Goal: Information Seeking & Learning: Learn about a topic

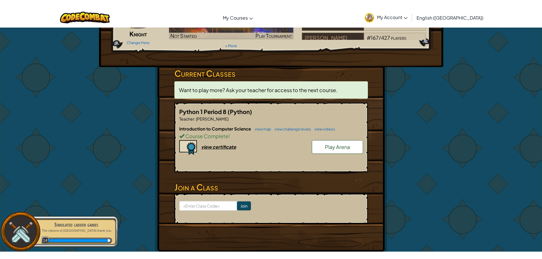
scroll to position [85, 0]
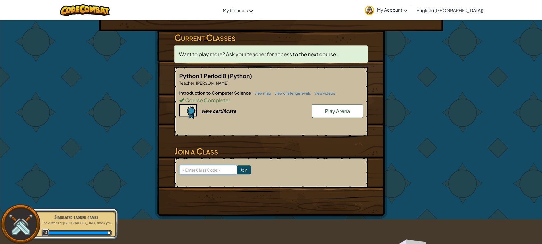
click at [207, 173] on input at bounding box center [208, 170] width 58 height 10
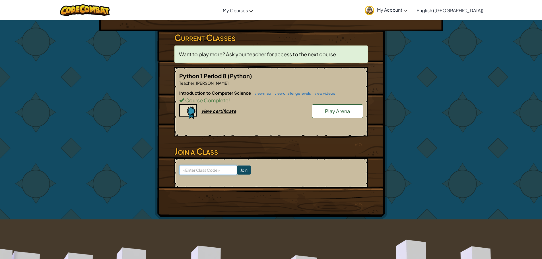
paste input "BadSleepCoat"
type input "BadSleepCoat"
click at [243, 171] on input "Join" at bounding box center [244, 170] width 14 height 9
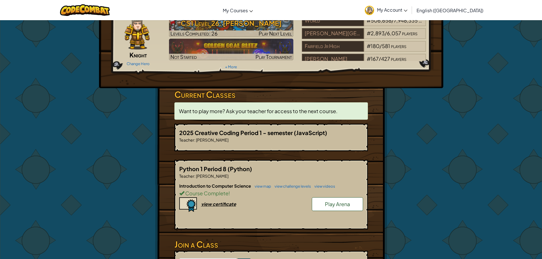
scroll to position [0, 0]
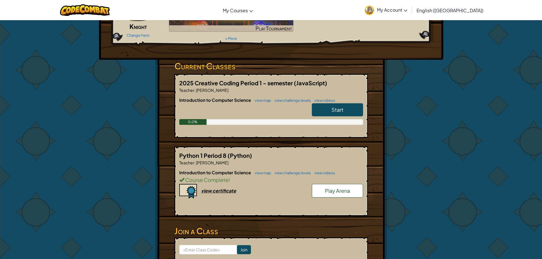
scroll to position [85, 0]
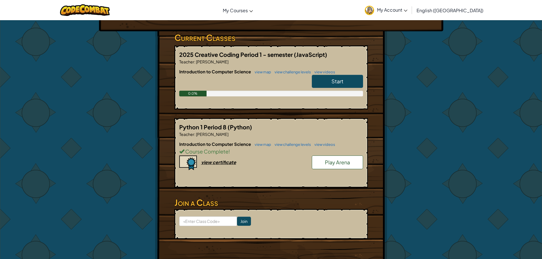
click at [334, 85] on link "Start" at bounding box center [337, 81] width 51 height 13
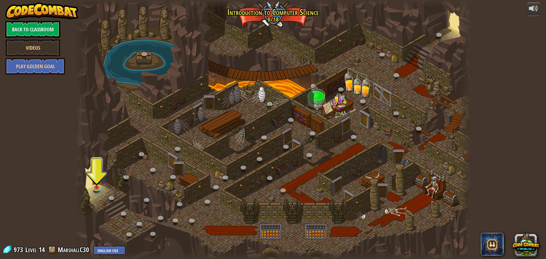
click at [99, 165] on div at bounding box center [273, 129] width 397 height 259
click at [100, 185] on img at bounding box center [96, 175] width 11 height 24
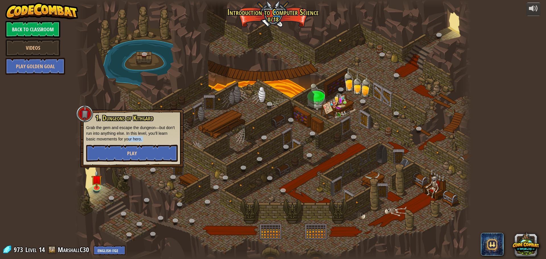
drag, startPoint x: 137, startPoint y: 151, endPoint x: 144, endPoint y: 158, distance: 10.5
click at [144, 158] on div "1. Dungeons of [PERSON_NAME] Grab the gem and escape the dungeon—but don’t run …" at bounding box center [132, 138] width 92 height 48
click at [144, 158] on button "Play" at bounding box center [132, 153] width 92 height 17
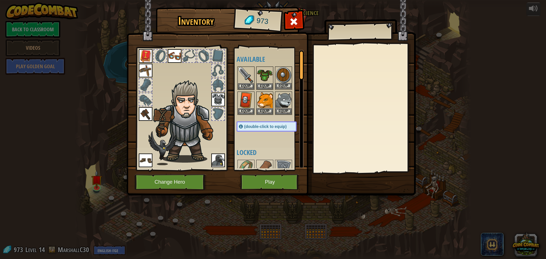
click at [285, 73] on img at bounding box center [284, 75] width 16 height 16
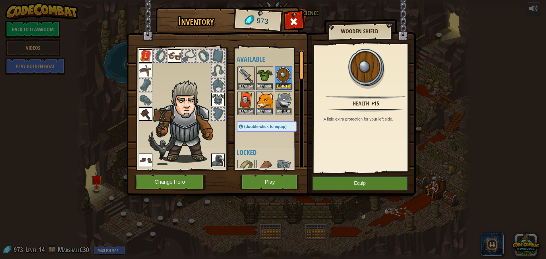
click at [195, 147] on img at bounding box center [188, 121] width 70 height 83
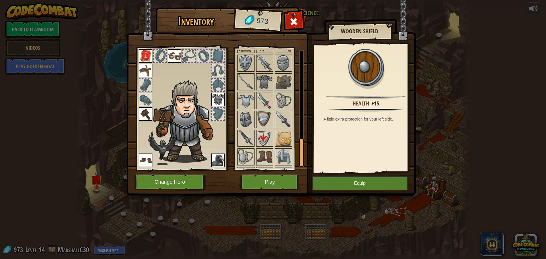
scroll to position [370, 0]
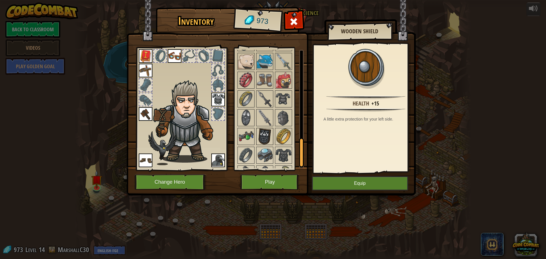
click at [262, 132] on img at bounding box center [265, 137] width 16 height 16
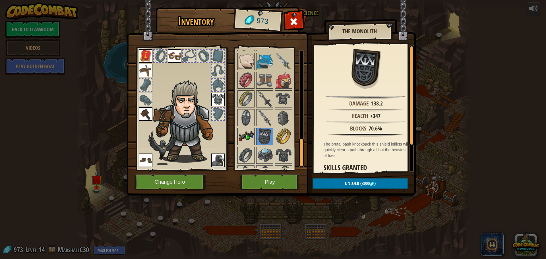
click at [242, 140] on img at bounding box center [246, 137] width 16 height 16
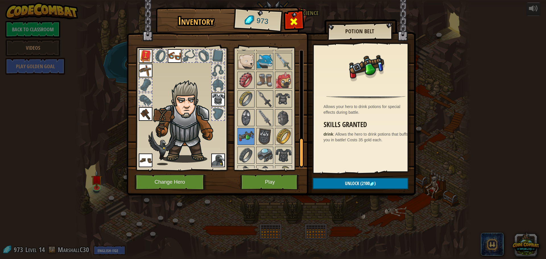
click at [299, 18] on div at bounding box center [294, 23] width 18 height 18
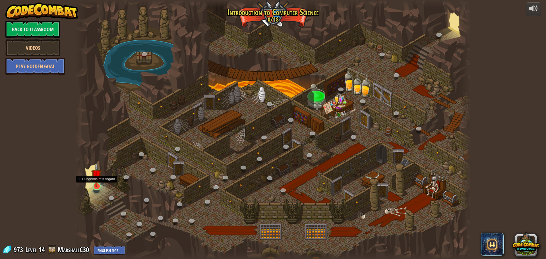
click at [96, 184] on img at bounding box center [96, 175] width 11 height 24
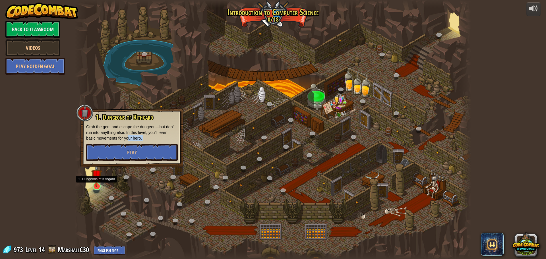
click at [96, 184] on img at bounding box center [96, 175] width 11 height 24
click at [111, 157] on button "Play" at bounding box center [132, 152] width 92 height 17
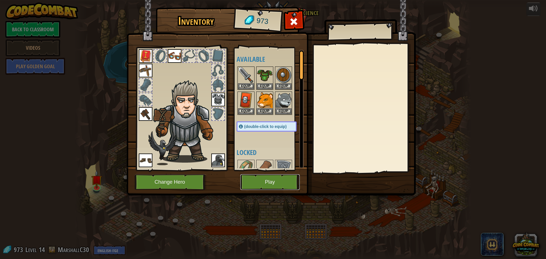
click at [258, 180] on button "Play" at bounding box center [269, 182] width 59 height 16
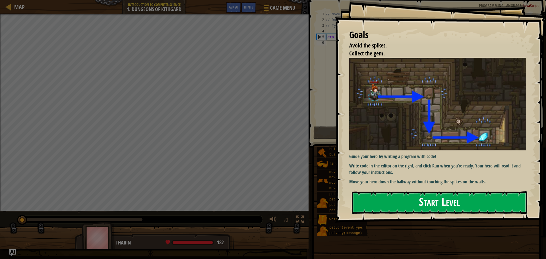
click at [409, 194] on button "Start Level" at bounding box center [440, 203] width 176 height 22
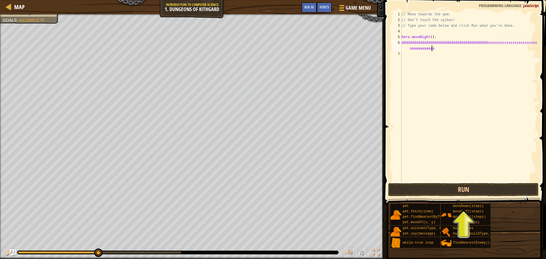
scroll to position [3, 13]
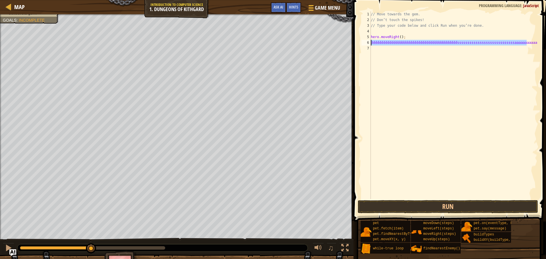
click at [321, 43] on div "Map Introduction to Computer Science 1. Dungeons of Kithgard Game Menu Done Hin…" at bounding box center [273, 129] width 546 height 259
type textarea "="
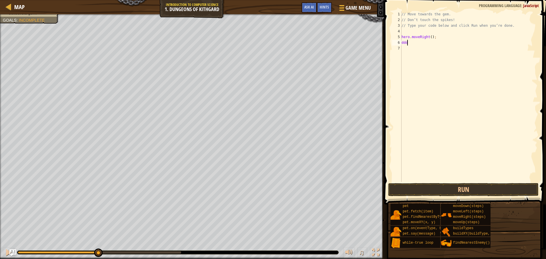
scroll to position [3, 0]
type textarea "d"
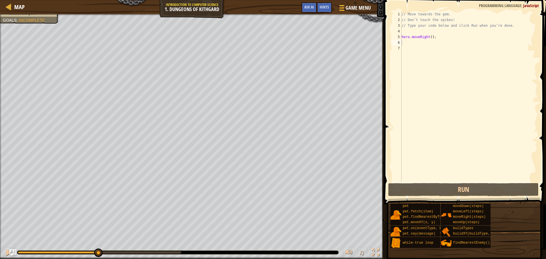
drag, startPoint x: 406, startPoint y: 197, endPoint x: 413, endPoint y: 190, distance: 10.3
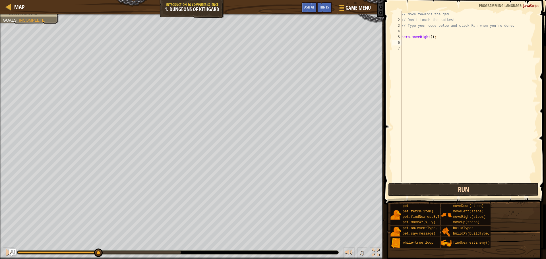
click at [407, 196] on div "1 2 3 4 5 6 7 // Move towards the gem. // Don’t touch the spikes! // Type your …" at bounding box center [465, 113] width 164 height 221
click at [413, 190] on button "Run" at bounding box center [463, 189] width 151 height 13
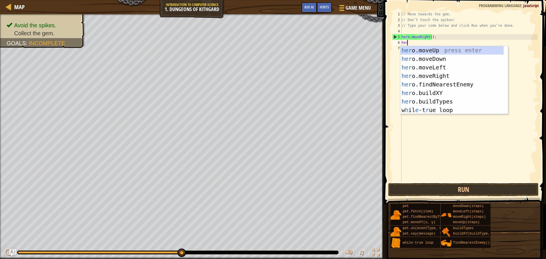
scroll to position [3, 0]
type textarea "hero."
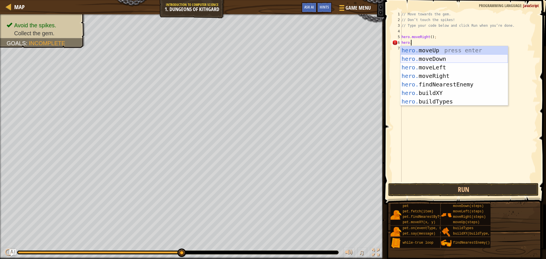
click at [438, 59] on div "hero. moveUp press enter hero. moveDown press enter hero. moveLeft press enter …" at bounding box center [455, 84] width 108 height 77
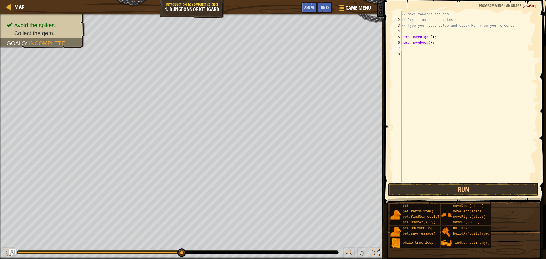
scroll to position [3, 0]
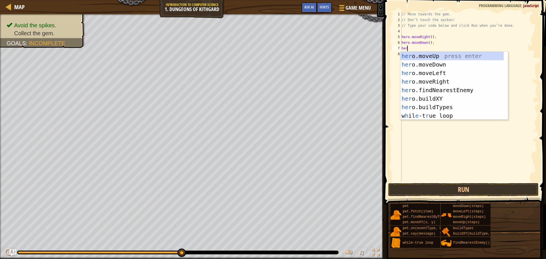
type textarea "hero"
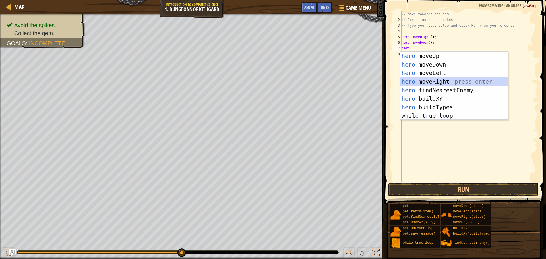
click at [437, 81] on div "hero .moveUp press enter hero .moveDown press enter hero .moveLeft press enter …" at bounding box center [455, 94] width 108 height 85
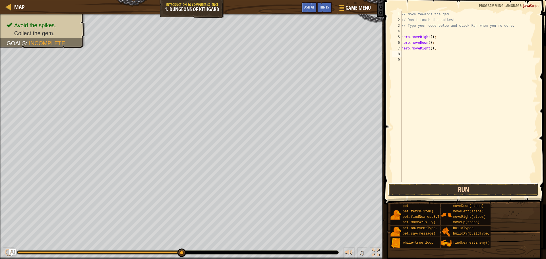
click at [423, 195] on button "Run" at bounding box center [463, 189] width 151 height 13
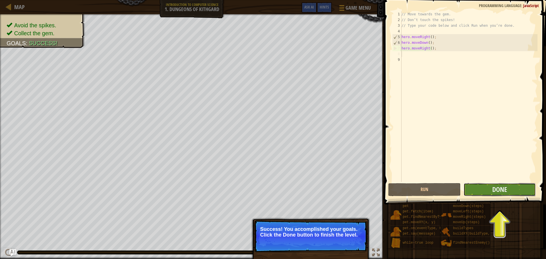
click at [511, 191] on button "Done" at bounding box center [500, 189] width 72 height 13
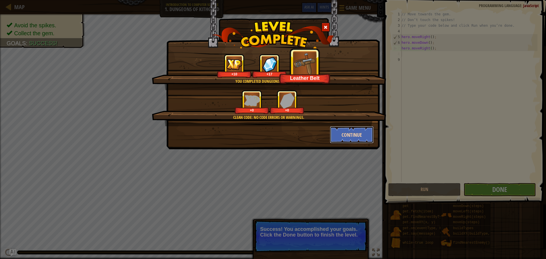
click at [356, 130] on button "Continue" at bounding box center [352, 134] width 44 height 17
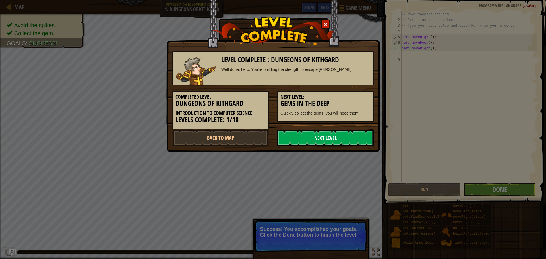
click at [330, 138] on link "Next Level" at bounding box center [325, 137] width 96 height 17
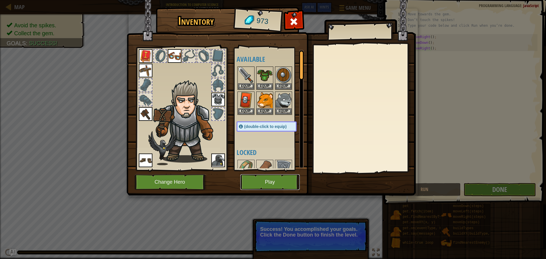
click at [290, 178] on button "Play" at bounding box center [269, 182] width 59 height 16
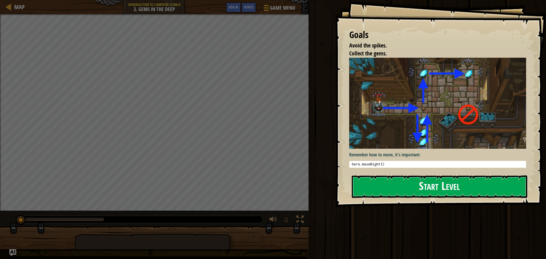
click at [435, 191] on button "Start Level" at bounding box center [440, 187] width 176 height 22
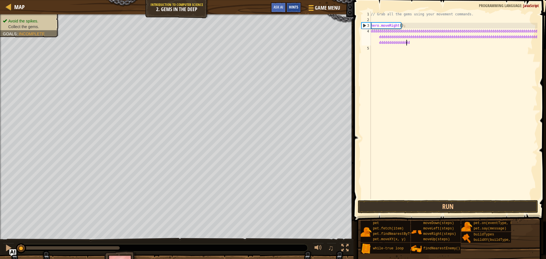
scroll to position [3, 30]
type textarea "ddddddddddddddddddddddddddddddddddddddddddddddddddddddddddddddddddddddddddddddd…"
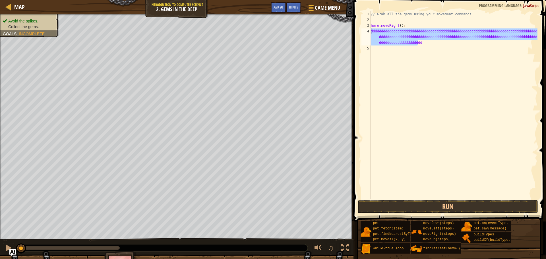
click at [313, 31] on div "Map Introduction to Computer Science 2. Gems in the Deep Game Menu Done Hints A…" at bounding box center [273, 129] width 546 height 259
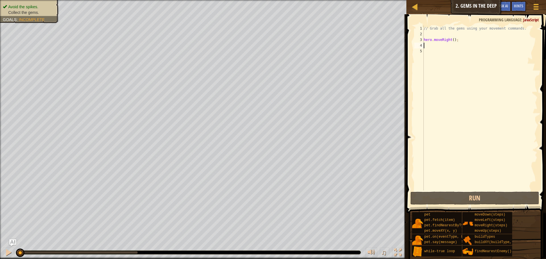
drag, startPoint x: 447, startPoint y: 42, endPoint x: 453, endPoint y: 42, distance: 6.0
click at [453, 42] on div "// Grab all the gems using your movement commands. hero . moveRight ( ) ;" at bounding box center [480, 114] width 115 height 176
click at [455, 41] on div "// Grab all the gems using your movement commands. hero . moveRight ( ) ;" at bounding box center [480, 114] width 115 height 176
click at [451, 40] on div "// Grab all the gems using your movement commands. hero . moveRight ( ) ;" at bounding box center [480, 114] width 115 height 176
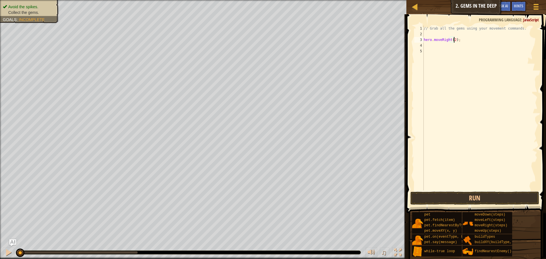
scroll to position [3, 3]
type textarea "hero.moveRight(2);"
click at [456, 196] on button "Run" at bounding box center [475, 198] width 129 height 13
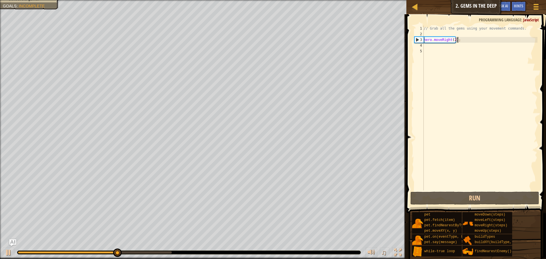
click at [459, 39] on div "// Grab all the gems using your movement commands. hero . moveRight ( 2 ) ;" at bounding box center [480, 114] width 115 height 176
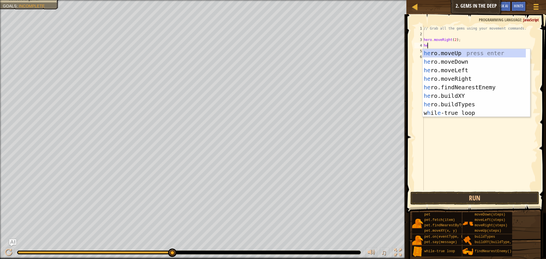
type textarea "her"
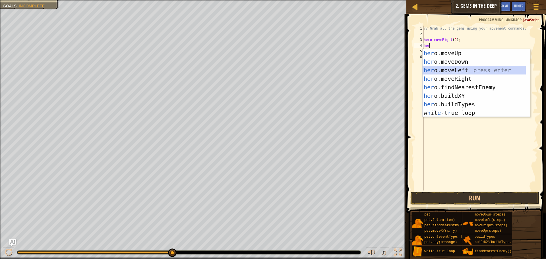
click at [475, 70] on div "her o.moveUp press enter her o.moveDown press enter her o.moveLeft press enter …" at bounding box center [474, 91] width 103 height 85
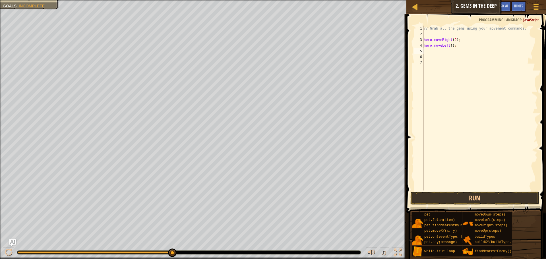
click at [449, 47] on div "// Grab all the gems using your movement commands. hero . moveRight ( 2 ) ; her…" at bounding box center [480, 114] width 115 height 176
click at [451, 46] on div "// Grab all the gems using your movement commands. hero . moveRight ( 2 ) ; her…" at bounding box center [480, 114] width 115 height 176
click at [450, 46] on div "// Grab all the gems using your movement commands. hero . moveRight ( 2 ) ; her…" at bounding box center [480, 114] width 115 height 176
type textarea "hero.moveLeft(2);"
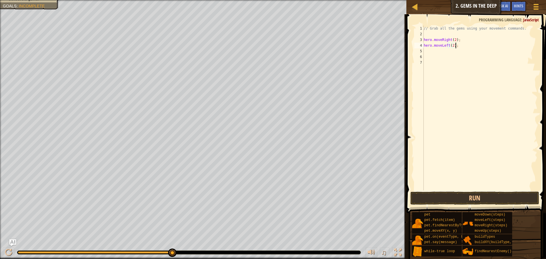
click at [469, 44] on div "// Grab all the gems using your movement commands. hero . moveRight ( 2 ) ; her…" at bounding box center [480, 114] width 115 height 176
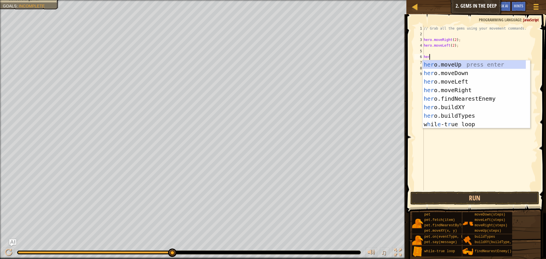
scroll to position [3, 0]
type textarea "hero"
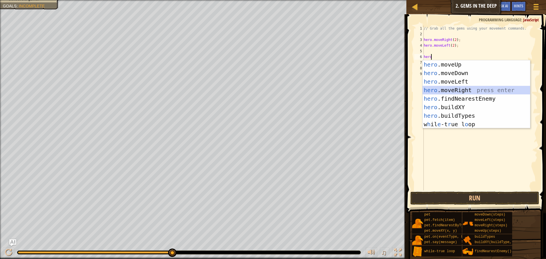
click at [469, 89] on div "hero .moveUp press enter hero .moveDown press enter hero .moveLeft press enter …" at bounding box center [477, 102] width 108 height 85
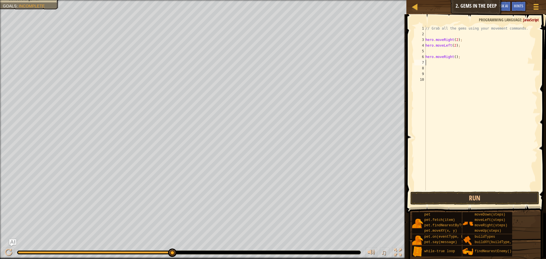
click at [455, 62] on div "// Grab all the gems using your movement commands. hero . moveRight ( 2 ) ; her…" at bounding box center [481, 114] width 113 height 176
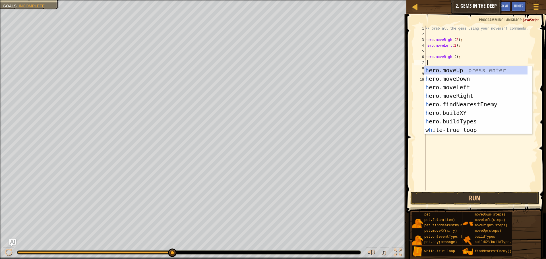
type textarea "he"
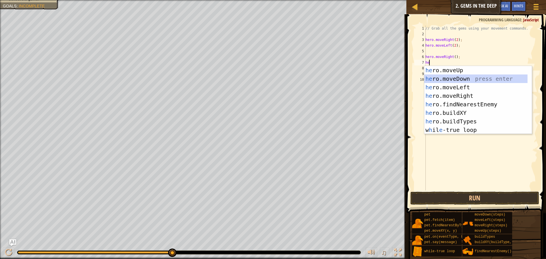
click at [475, 81] on div "he ro.moveUp press enter he ro.moveDown press enter he ro.moveLeft press enter …" at bounding box center [476, 108] width 103 height 85
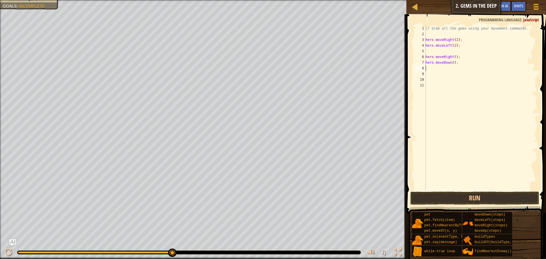
click at [468, 65] on div "// Grab all the gems using your movement commands. hero . moveRight ( 2 ) ; her…" at bounding box center [481, 114] width 113 height 176
click at [468, 61] on div "// Grab all the gems using your movement commands. hero . moveRight ( 2 ) ; her…" at bounding box center [481, 114] width 113 height 176
type textarea "hero.moveDown();"
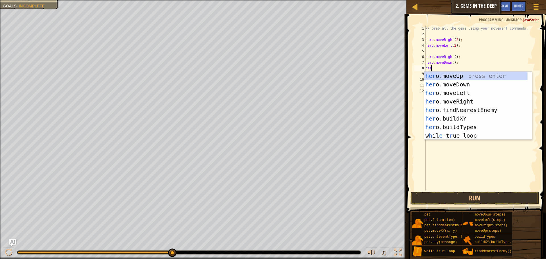
scroll to position [3, 0]
type textarea "hero"
click at [464, 76] on div "hero .moveUp press enter hero .moveDown press enter hero .moveLeft press enter …" at bounding box center [479, 114] width 108 height 85
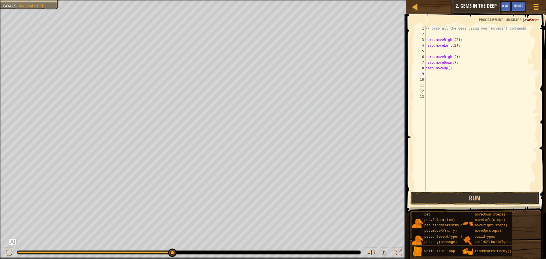
scroll to position [3, 0]
click at [448, 67] on div "// Grab all the gems using your movement commands. hero . moveRight ( 2 ) ; her…" at bounding box center [481, 114] width 113 height 176
click at [448, 67] on div "// Grab all the gems using your movement commands. hero . moveRight ( 2 ) ; her…" at bounding box center [481, 108] width 113 height 165
type textarea "hero.moveUp(2);"
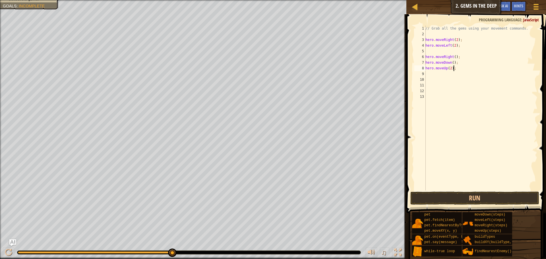
click at [459, 67] on div "// Grab all the gems using your movement commands. hero . moveRight ( 2 ) ; her…" at bounding box center [481, 114] width 113 height 176
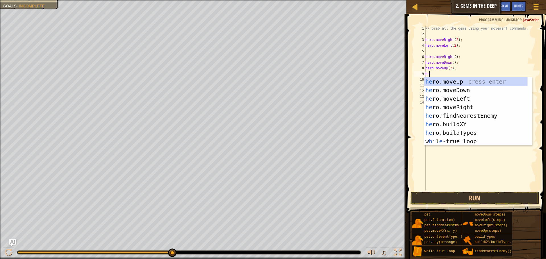
scroll to position [3, 0]
type textarea "hero"
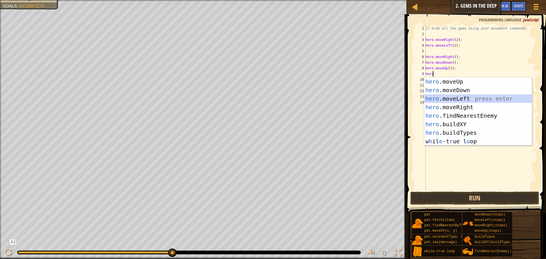
click at [464, 98] on div "hero .moveUp press enter hero .moveDown press enter hero .moveLeft press enter …" at bounding box center [479, 119] width 108 height 85
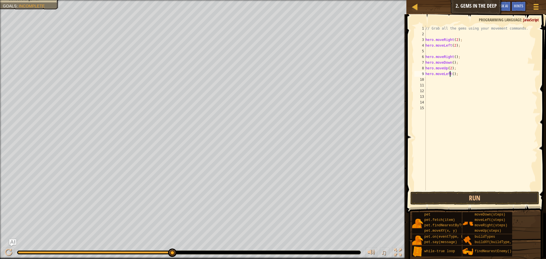
click at [449, 74] on div "// Grab all the gems using your movement commands. hero . moveRight ( 2 ) ; her…" at bounding box center [481, 114] width 113 height 176
click at [453, 75] on div "// Grab all the gems using your movement commands. hero . moveRight ( 2 ) ; her…" at bounding box center [481, 114] width 113 height 176
click at [454, 75] on div "// Grab all the gems using your movement commands. hero . moveRight ( 2 ) ; her…" at bounding box center [481, 114] width 113 height 176
click at [488, 64] on div "// Grab all the gems using your movement commands. hero . moveRight ( 2 ) ; her…" at bounding box center [481, 114] width 113 height 176
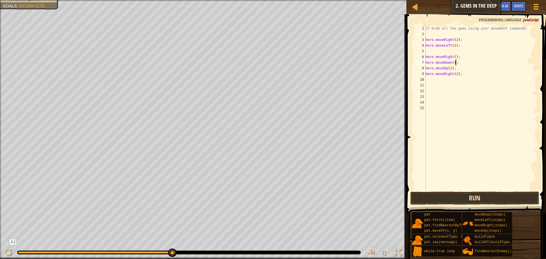
type textarea "hero.moveDown();"
click at [464, 196] on button "Run" at bounding box center [475, 198] width 129 height 13
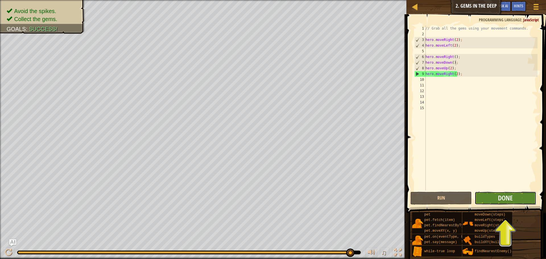
click at [526, 196] on button "Done" at bounding box center [505, 198] width 61 height 13
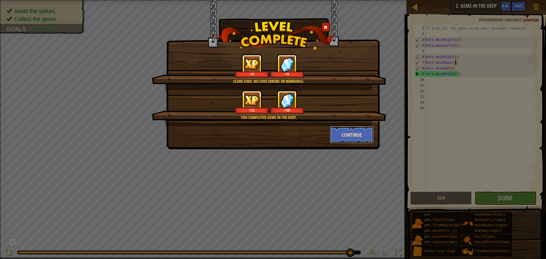
click at [365, 132] on button "Continue" at bounding box center [352, 134] width 44 height 17
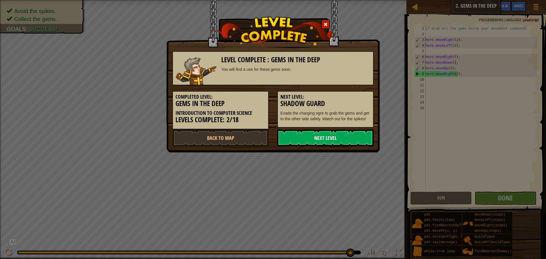
click at [293, 137] on link "Next Level" at bounding box center [325, 137] width 96 height 17
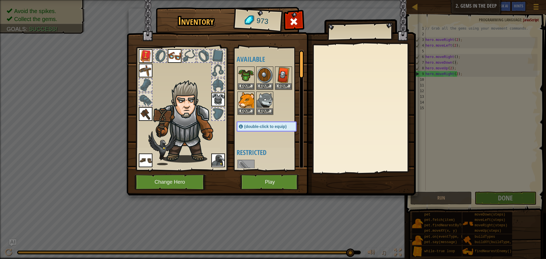
drag, startPoint x: 256, startPoint y: 172, endPoint x: 253, endPoint y: 176, distance: 4.9
click at [256, 172] on img at bounding box center [271, 92] width 289 height 207
click at [247, 182] on button "Play" at bounding box center [269, 182] width 59 height 16
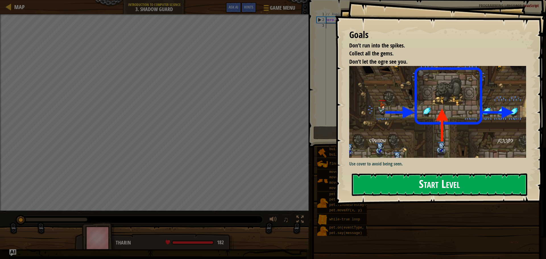
click at [490, 180] on button "Start Level" at bounding box center [440, 185] width 176 height 22
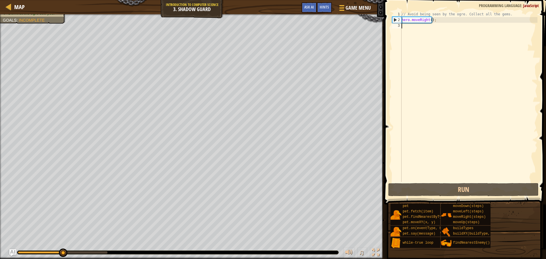
click at [469, 21] on div "// Avoid being seen by the ogre. Collect all the gems. hero . moveRight ( ) ;" at bounding box center [469, 102] width 137 height 182
type textarea "hero.moveRight();"
click at [430, 22] on div "// Avoid being seen by the ogre. Collect all the gems. hero . moveRight ( ) ;" at bounding box center [469, 102] width 137 height 182
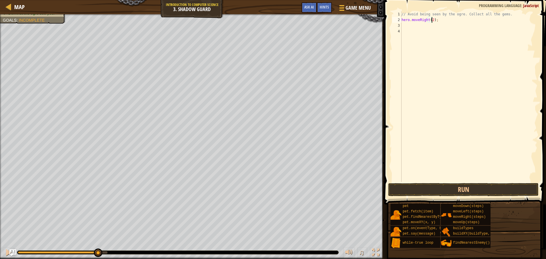
scroll to position [3, 2]
click at [462, 189] on button "Run" at bounding box center [463, 189] width 151 height 13
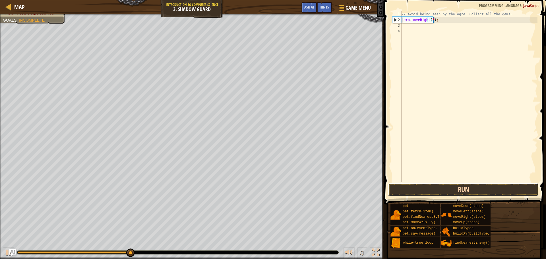
click at [475, 193] on button "Run" at bounding box center [463, 189] width 151 height 13
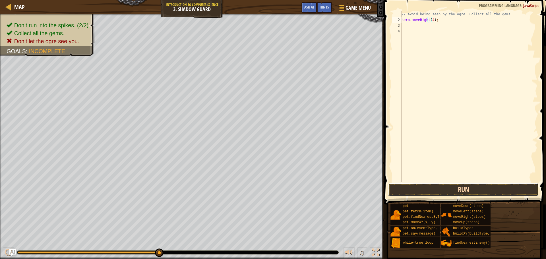
click at [464, 186] on button "Run" at bounding box center [463, 189] width 151 height 13
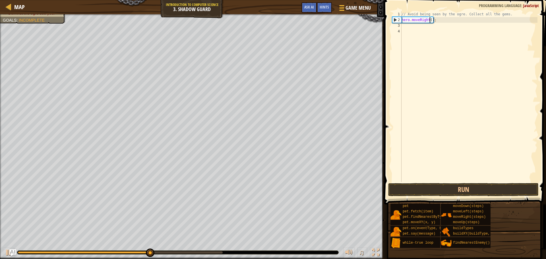
type textarea "hero.moveRight(1);"
click at [463, 24] on div "// Avoid being seen by the ogre. Collect all the gems. hero . moveRight ( 1 ) ;" at bounding box center [469, 102] width 137 height 182
type textarea "he"
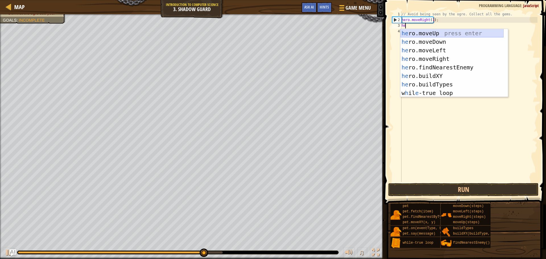
click at [452, 34] on div "he ro.moveUp press enter he ro.moveDown press enter he ro.moveLeft press enter …" at bounding box center [452, 71] width 103 height 85
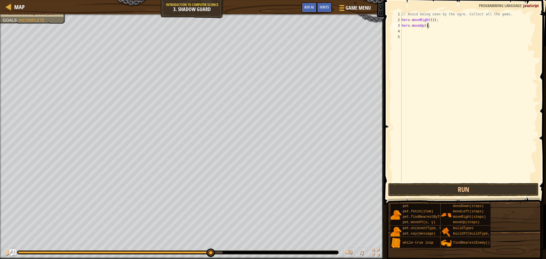
click at [451, 26] on div "// Avoid being seen by the ogre. Collect all the gems. hero . moveRight ( 1 ) ;…" at bounding box center [469, 102] width 137 height 182
type textarea "hero.moveUp();"
type textarea "he"
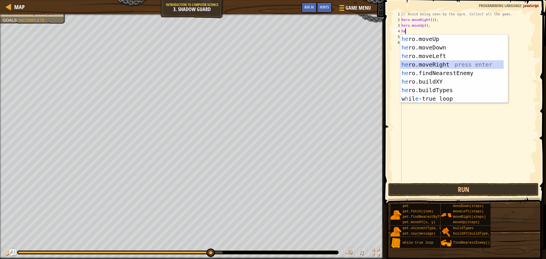
drag, startPoint x: 443, startPoint y: 65, endPoint x: 447, endPoint y: 44, distance: 20.8
click at [443, 65] on div "he ro.moveUp press enter he ro.moveDown press enter he ro.moveLeft press enter …" at bounding box center [452, 77] width 103 height 85
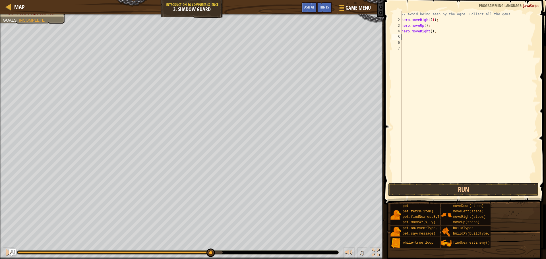
click at [443, 34] on div "// Avoid being seen by the ogre. Collect all the gems. hero . moveRight ( 1 ) ;…" at bounding box center [469, 102] width 137 height 182
click at [445, 30] on div "// Avoid being seen by the ogre. Collect all the gems. hero . moveRight ( 1 ) ;…" at bounding box center [469, 102] width 137 height 182
type textarea "hero.moveRight();"
type textarea "h"
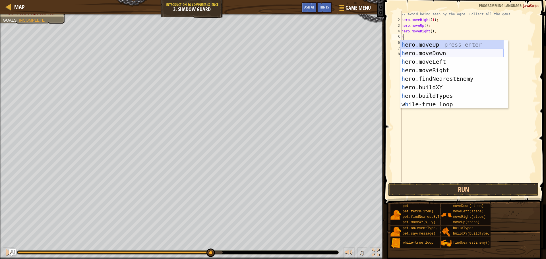
click at [424, 53] on div "h ero.moveUp press enter h ero.moveDown press enter h ero.moveLeft press enter …" at bounding box center [452, 82] width 103 height 85
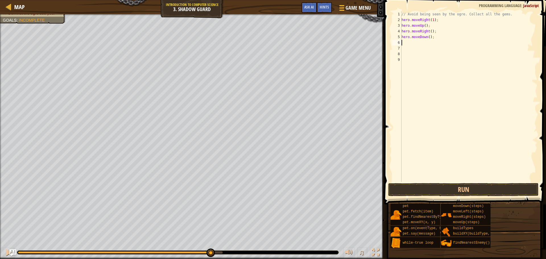
type textarea "h"
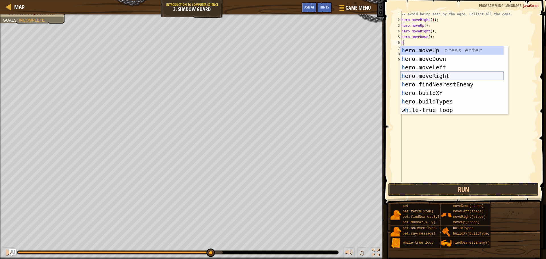
click at [447, 72] on div "h ero.moveUp press enter h ero.moveDown press enter h ero.moveLeft press enter …" at bounding box center [452, 88] width 103 height 85
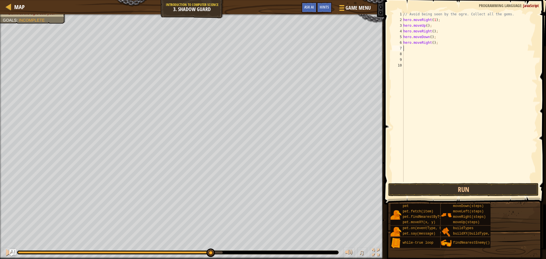
click at [484, 183] on span at bounding box center [466, 93] width 166 height 221
click at [486, 185] on button "Run" at bounding box center [463, 189] width 151 height 13
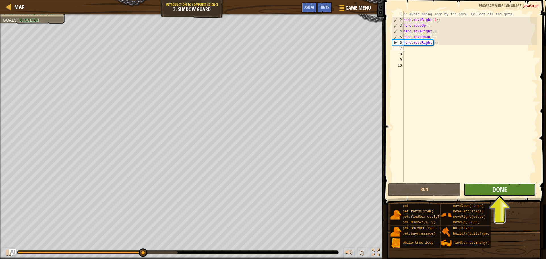
click at [488, 192] on button "Done" at bounding box center [500, 189] width 72 height 13
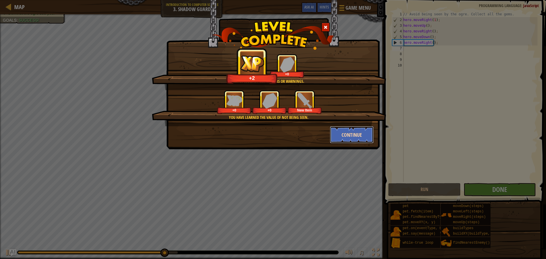
click at [344, 140] on button "Continue" at bounding box center [352, 134] width 44 height 17
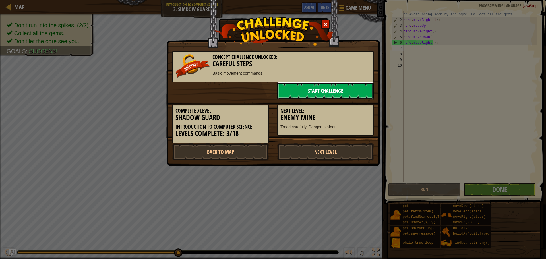
click at [324, 96] on link "Start Challenge" at bounding box center [325, 90] width 96 height 17
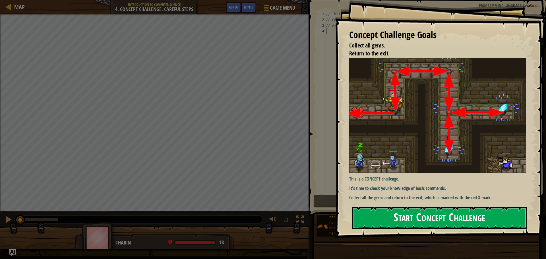
click at [416, 222] on button "Start Concept Challenge" at bounding box center [440, 218] width 176 height 22
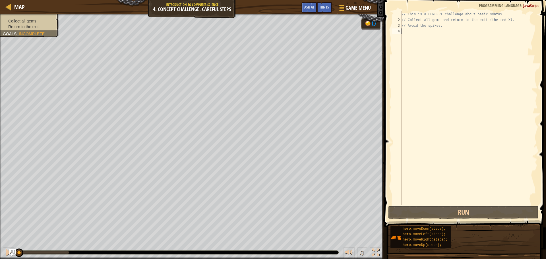
type textarea "h"
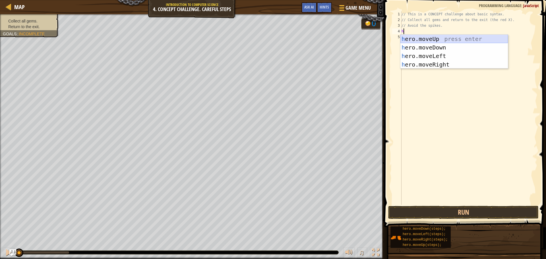
click at [406, 37] on div "h ero.moveUp press enter h ero.moveDown press enter h ero.moveLeft press enter …" at bounding box center [455, 60] width 108 height 51
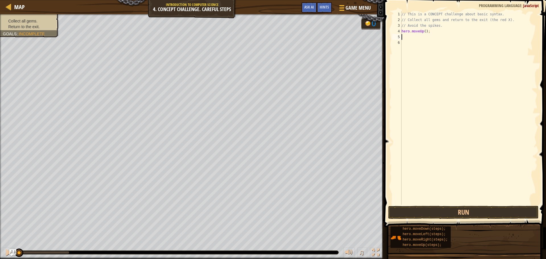
type textarea "h"
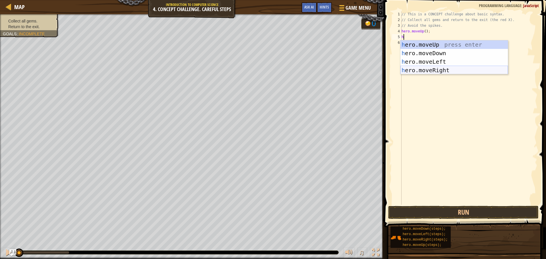
click at [445, 69] on div "h ero.moveUp press enter h ero.moveDown press enter h ero.moveLeft press enter …" at bounding box center [455, 65] width 108 height 51
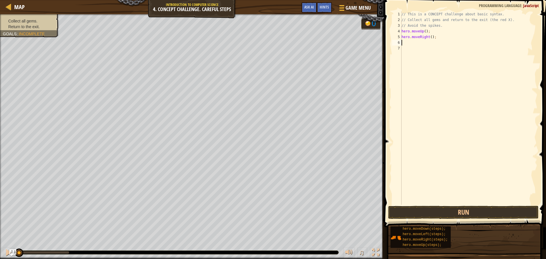
type textarea "h"
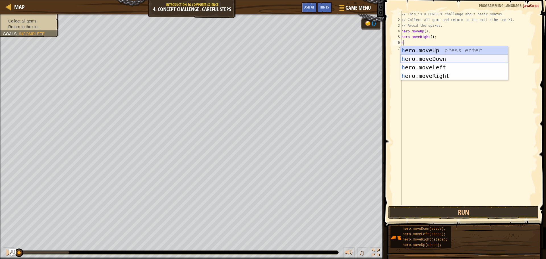
click at [444, 61] on div "h ero.moveUp press enter h ero.moveDown press enter h ero.moveLeft press enter …" at bounding box center [455, 71] width 108 height 51
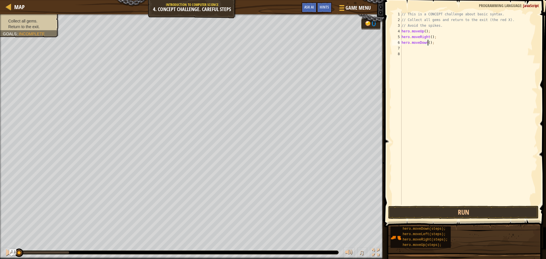
click at [427, 45] on div "// This is a CONCEPT challenge about basic syntax. // Collect all gems and retu…" at bounding box center [469, 113] width 137 height 205
type textarea "hero.moveDown(2);"
click at [459, 50] on div "// This is a CONCEPT challenge about basic syntax. // Collect all gems and retu…" at bounding box center [469, 113] width 137 height 205
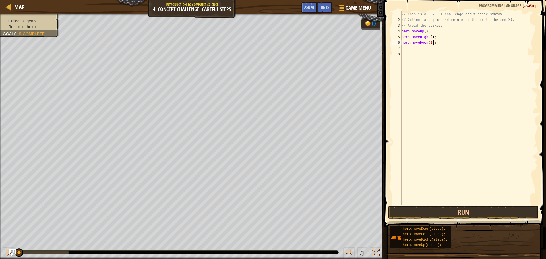
click at [451, 43] on div "// This is a CONCEPT challenge about basic syntax. // Collect all gems and retu…" at bounding box center [469, 113] width 137 height 205
type textarea "hero.moveDown(2);"
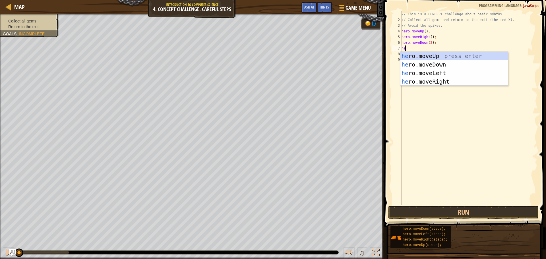
type textarea "her"
click at [433, 55] on div "her o.moveUp press enter her o.moveDown press enter her o.moveLeft press enter …" at bounding box center [455, 77] width 108 height 51
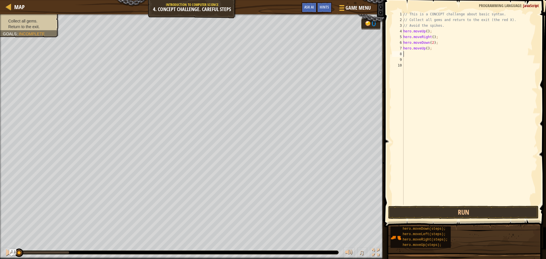
click at [426, 50] on div "// This is a CONCEPT challenge about basic syntax. // Collect all gems and retu…" at bounding box center [469, 113] width 135 height 205
click at [442, 48] on div "// This is a CONCEPT challenge about basic syntax. // Collect all gems and retu…" at bounding box center [469, 113] width 135 height 205
type textarea "hero.moveUp(1);"
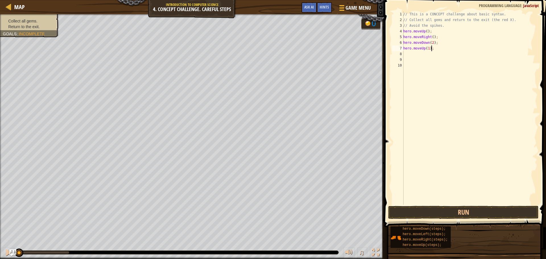
scroll to position [3, 0]
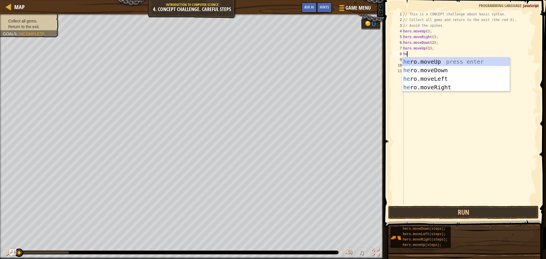
type textarea "her"
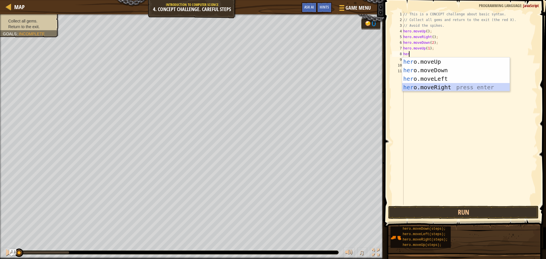
click at [442, 88] on div "her o.moveUp press enter her o.moveDown press enter her o.moveLeft press enter …" at bounding box center [456, 82] width 108 height 51
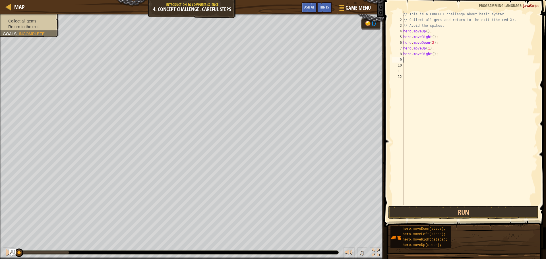
click at [433, 56] on div "// This is a CONCEPT challenge about basic syntax. // Collect all gems and retu…" at bounding box center [469, 113] width 135 height 205
type textarea "hero.moveRight();"
click at [430, 57] on div "// This is a CONCEPT challenge about basic syntax. // Collect all gems and retu…" at bounding box center [469, 113] width 135 height 205
click at [432, 57] on div "// This is a CONCEPT challenge about basic syntax. // Collect all gems and retu…" at bounding box center [469, 113] width 135 height 205
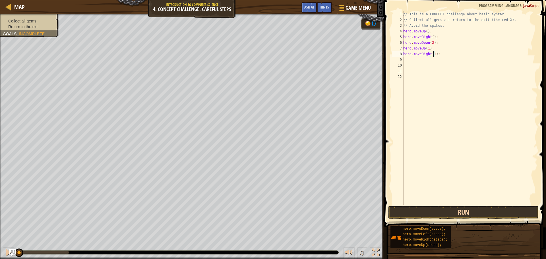
type textarea "hero.moveRight(1);"
click at [474, 208] on button "Run" at bounding box center [463, 212] width 151 height 13
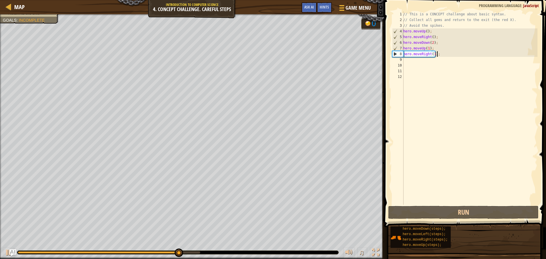
click at [447, 55] on div "// This is a CONCEPT challenge about basic syntax. // Collect all gems and retu…" at bounding box center [469, 113] width 135 height 205
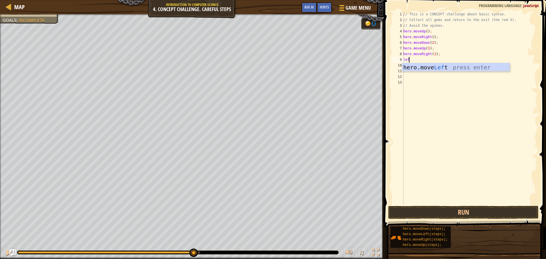
type textarea "left"
click at [445, 68] on div "hero.move Left press enter" at bounding box center [456, 76] width 108 height 26
type textarea "up"
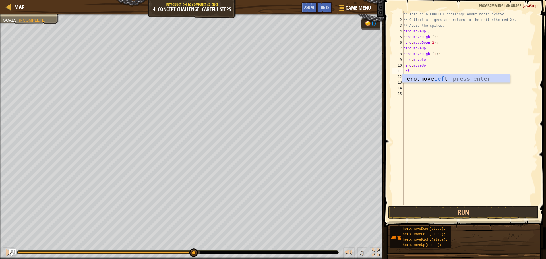
type textarea "left"
type textarea "down"
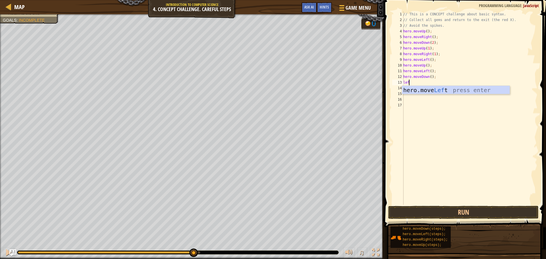
type textarea "left"
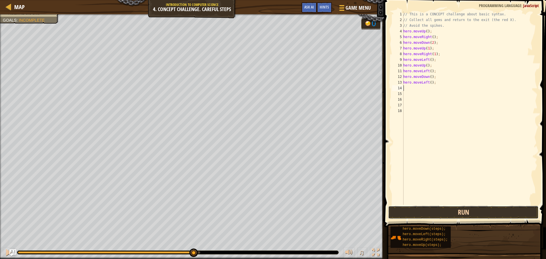
click at [471, 213] on button "Run" at bounding box center [463, 212] width 151 height 13
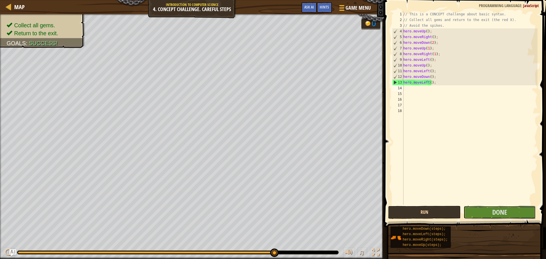
click at [471, 213] on button "Done" at bounding box center [500, 212] width 72 height 13
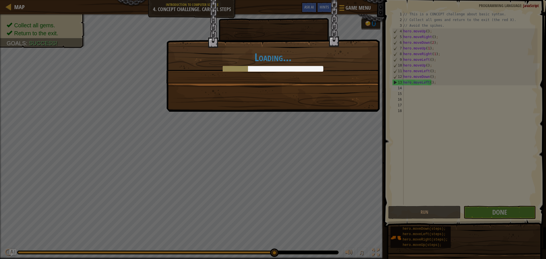
drag, startPoint x: 387, startPoint y: 98, endPoint x: 372, endPoint y: 107, distance: 17.1
click at [373, 107] on div "Loading..." at bounding box center [273, 129] width 546 height 259
drag, startPoint x: 260, startPoint y: 67, endPoint x: 354, endPoint y: 79, distance: 95.2
click at [353, 78] on div "Loading..." at bounding box center [273, 41] width 213 height 83
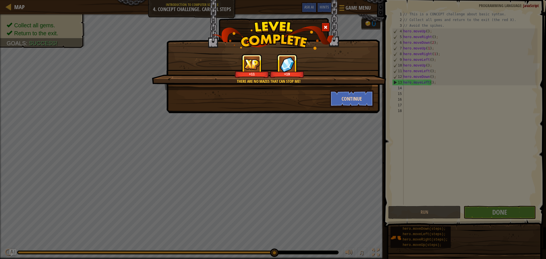
drag, startPoint x: 342, startPoint y: 89, endPoint x: 351, endPoint y: 92, distance: 9.0
click at [349, 92] on div "There are no mazes that can stop me! +11 +19 Continue" at bounding box center [273, 80] width 202 height 53
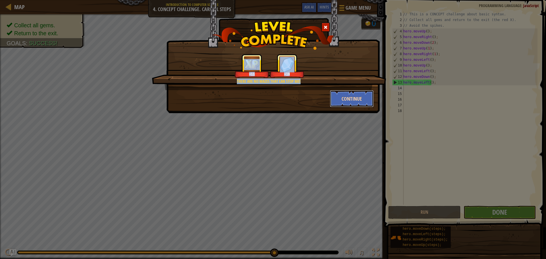
click at [354, 94] on button "Continue" at bounding box center [352, 98] width 44 height 17
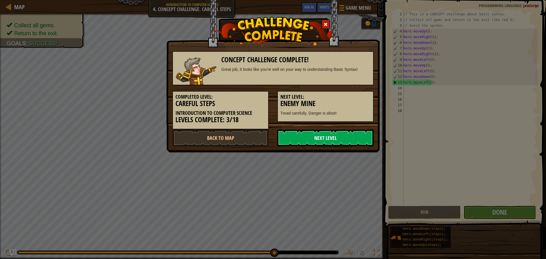
click at [331, 131] on div "Concept Challenge Complete! Great job, it looks like you're well on your way to…" at bounding box center [273, 96] width 202 height 101
click at [331, 139] on link "Next Level" at bounding box center [325, 137] width 96 height 17
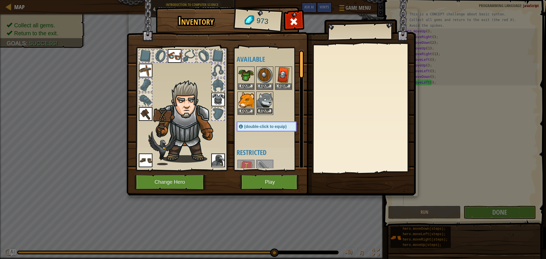
click at [260, 108] on button "Equip" at bounding box center [265, 111] width 16 height 6
